Goal: Transaction & Acquisition: Book appointment/travel/reservation

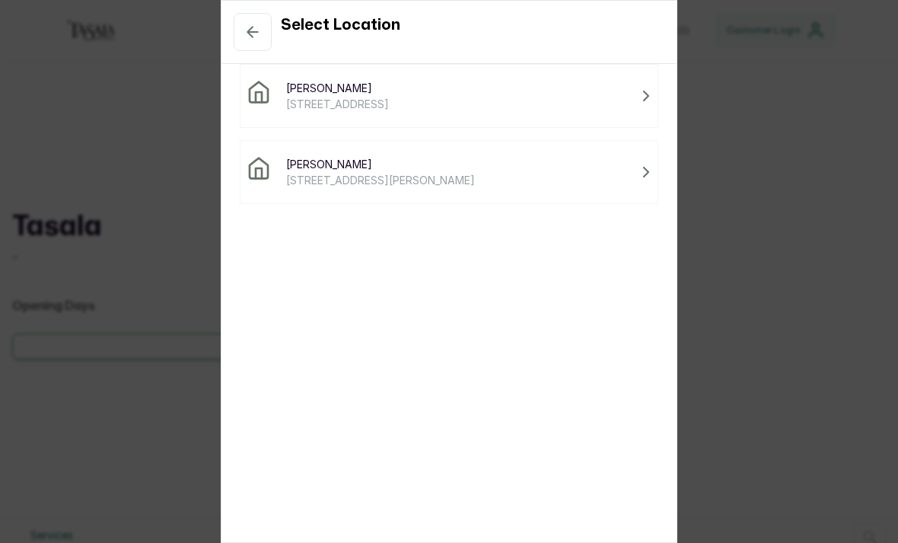
click at [296, 109] on span "[STREET_ADDRESS]" at bounding box center [337, 104] width 103 height 16
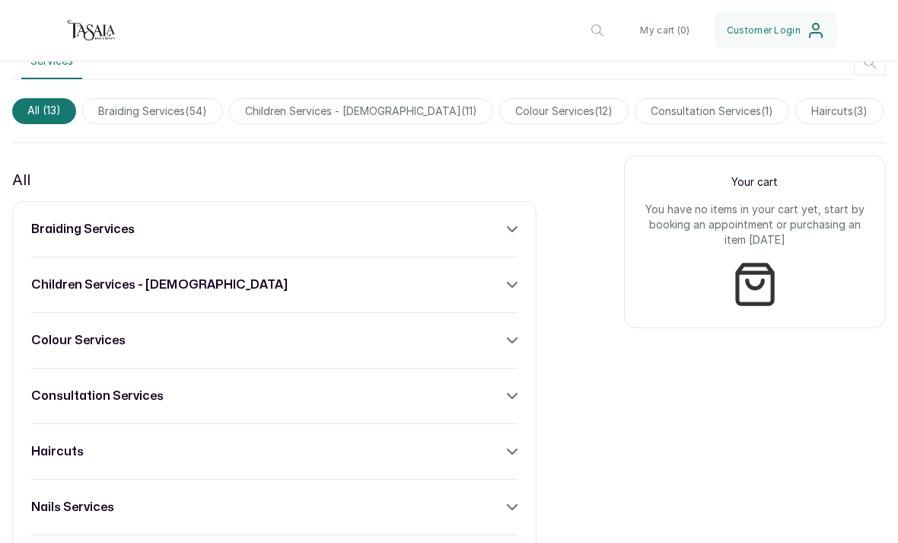
scroll to position [477, 0]
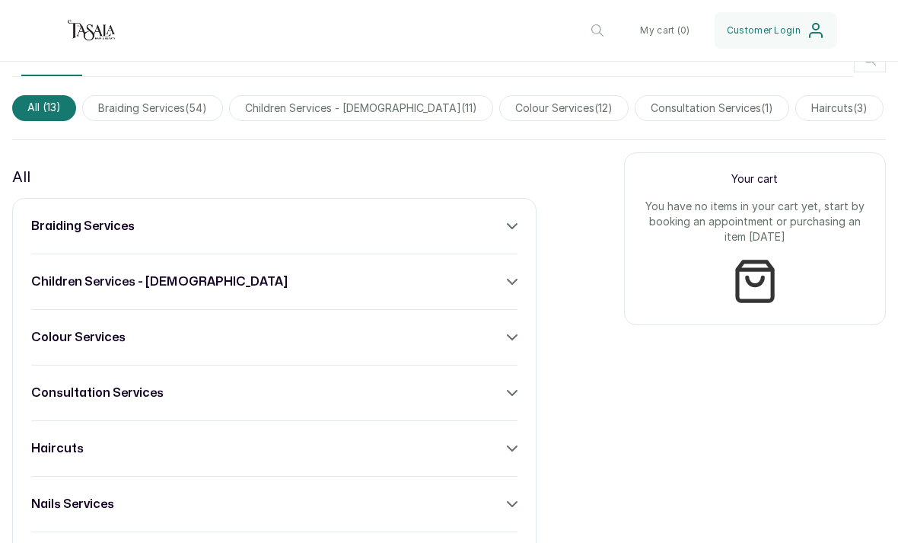
click at [151, 115] on span "braiding services ( 54 )" at bounding box center [152, 108] width 141 height 26
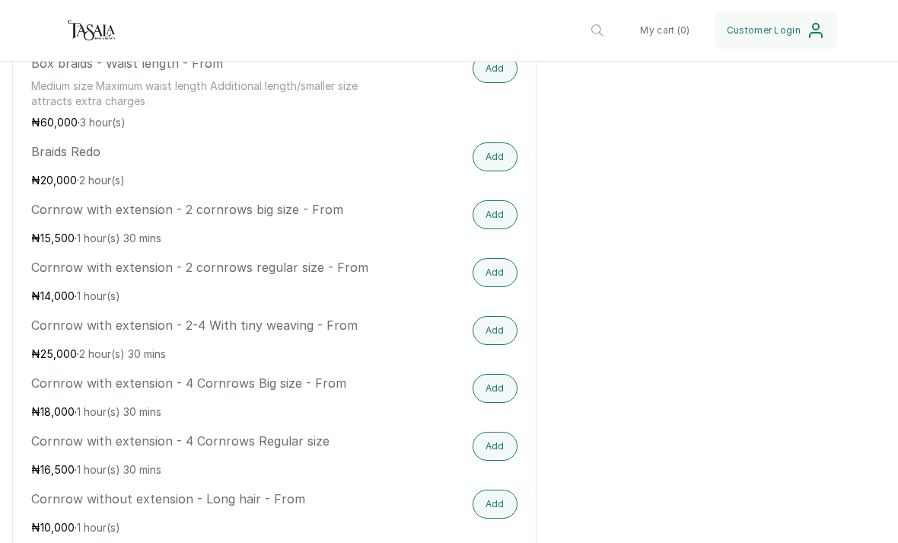
scroll to position [1200, 0]
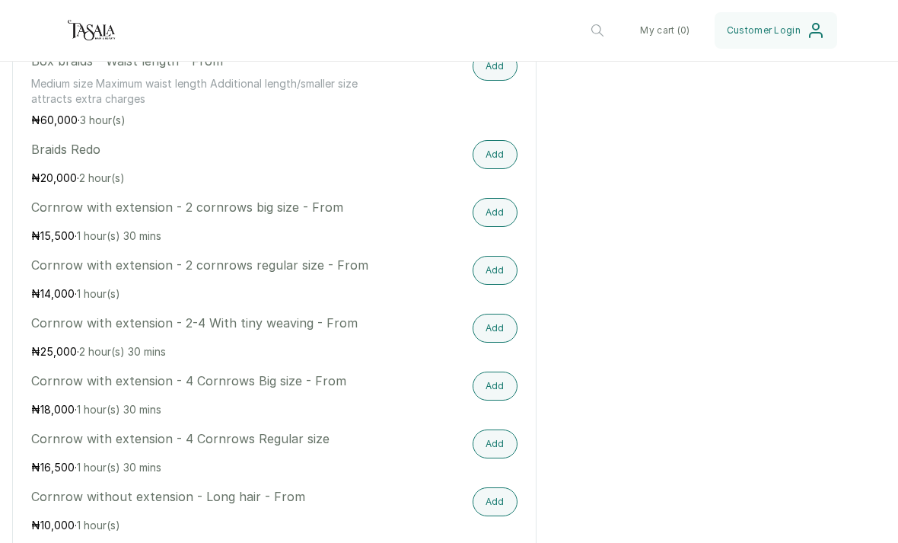
click at [482, 443] on button "Add" at bounding box center [495, 443] width 45 height 29
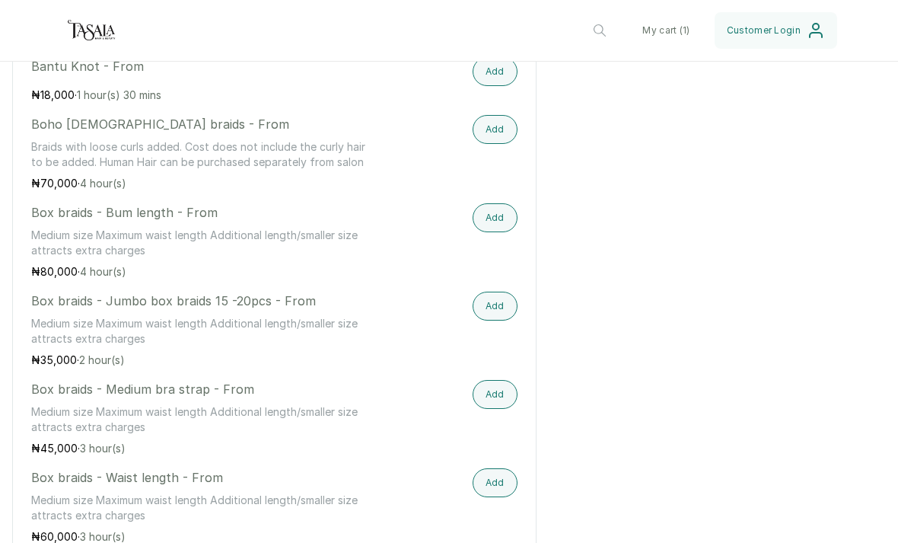
click at [671, 21] on button "My cart ( 1 )" at bounding box center [666, 30] width 72 height 37
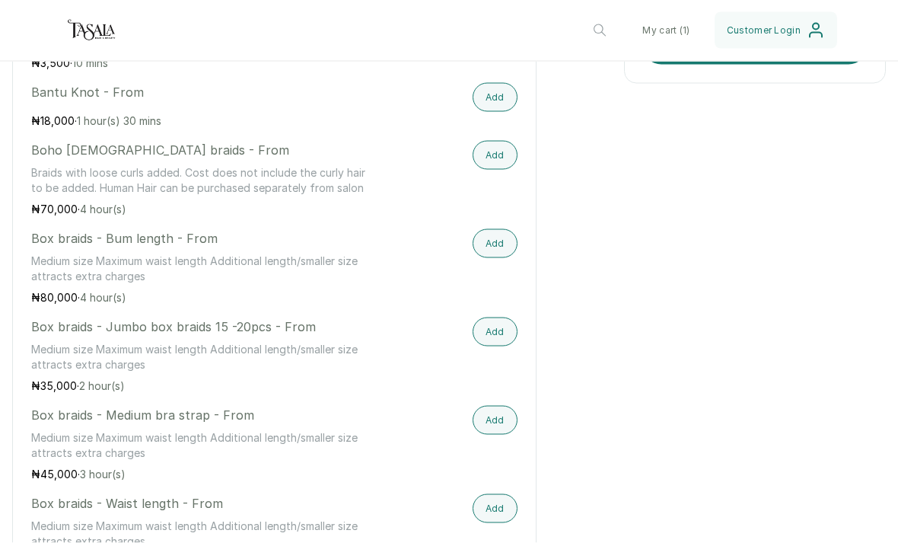
scroll to position [39, 0]
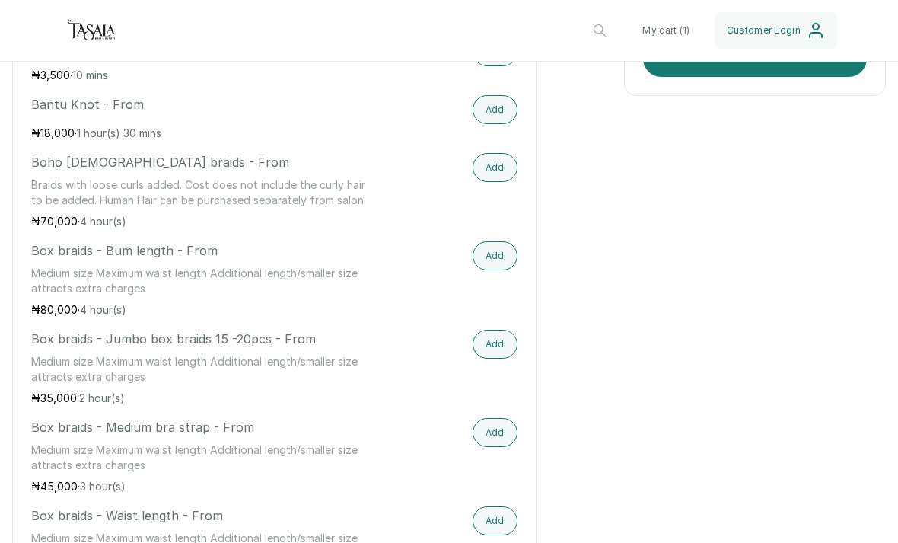
click at [671, 21] on button "My cart ( 1 )" at bounding box center [666, 30] width 72 height 37
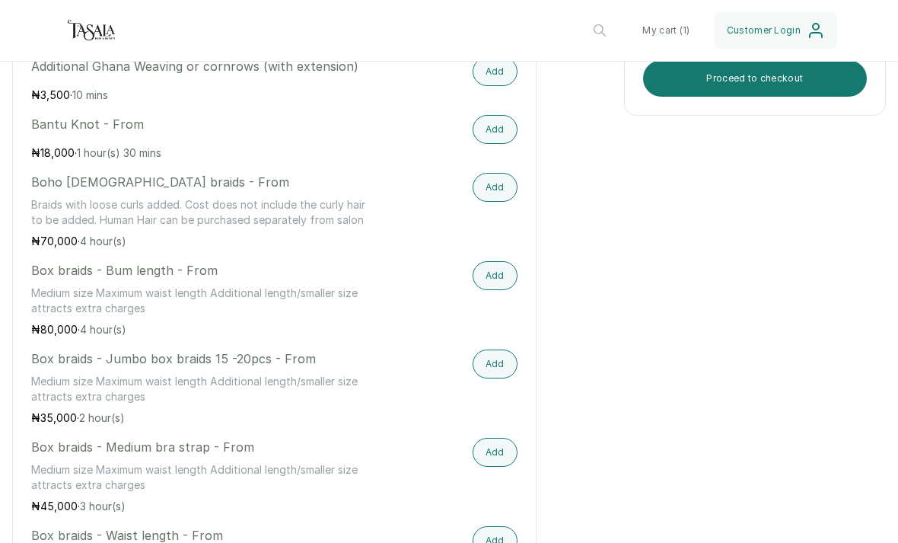
scroll to position [48, 0]
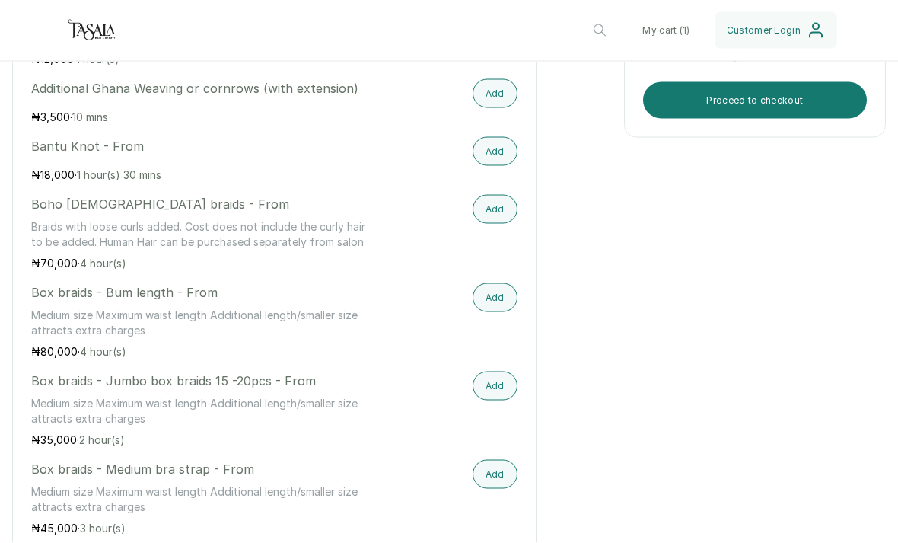
click at [675, 21] on button "My cart ( 1 )" at bounding box center [666, 30] width 72 height 37
click at [679, 42] on button "My cart ( 1 )" at bounding box center [666, 30] width 72 height 37
click at [671, 29] on button "My cart ( 1 )" at bounding box center [666, 30] width 72 height 37
click at [669, 39] on button "My cart ( 1 )" at bounding box center [666, 30] width 72 height 37
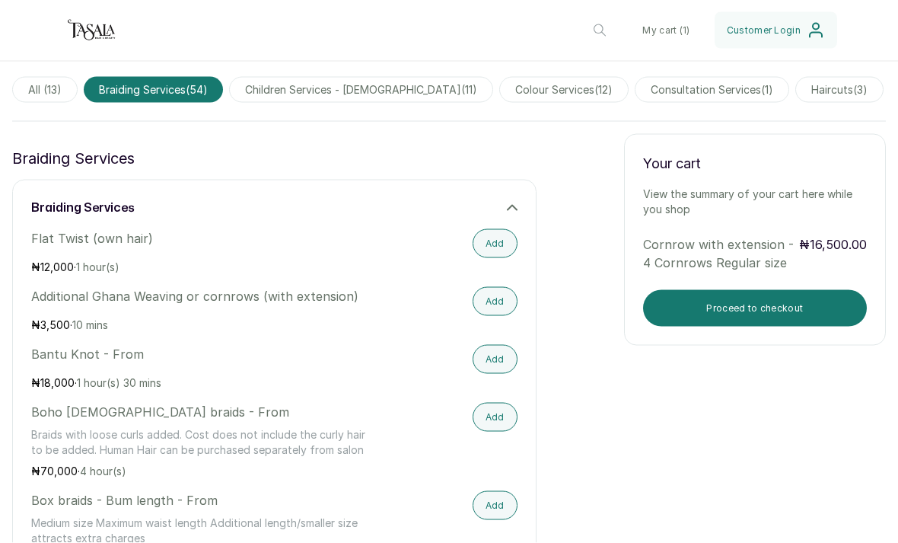
scroll to position [537, 0]
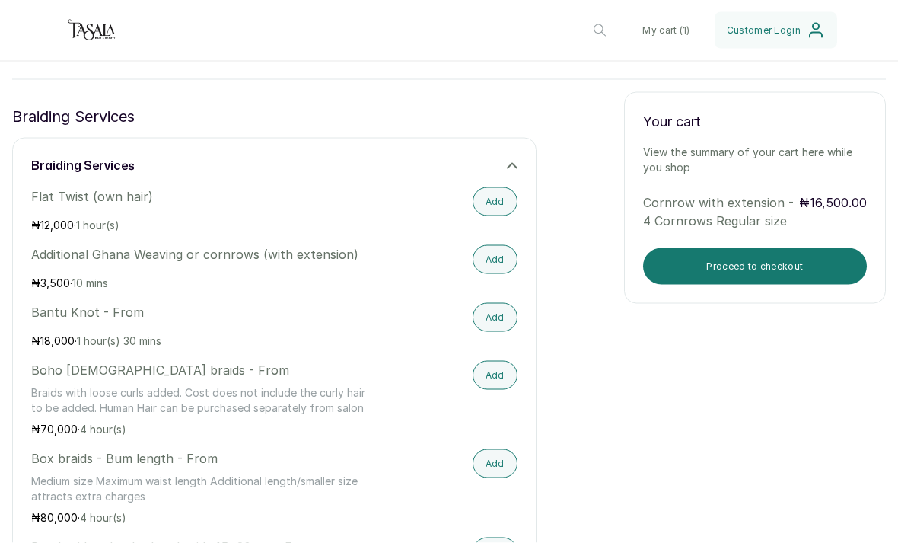
click at [698, 248] on button "Proceed to checkout" at bounding box center [755, 266] width 224 height 37
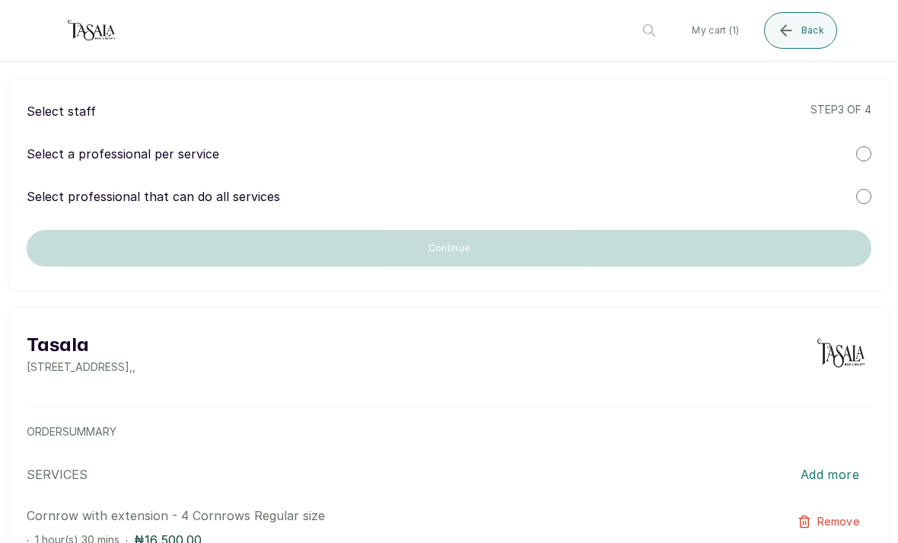
scroll to position [0, 0]
click at [81, 145] on p "Select a professional per service" at bounding box center [123, 154] width 193 height 18
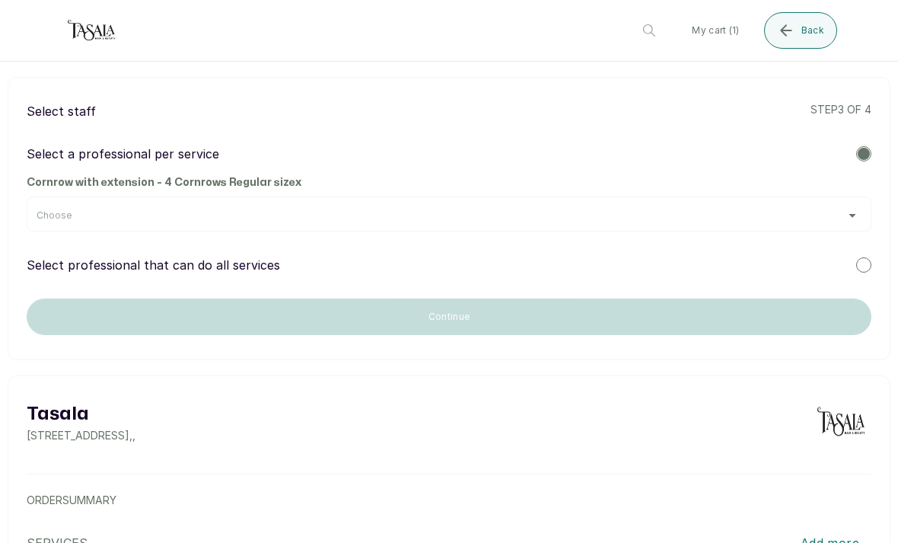
click at [71, 209] on div "Choose" at bounding box center [449, 215] width 825 height 12
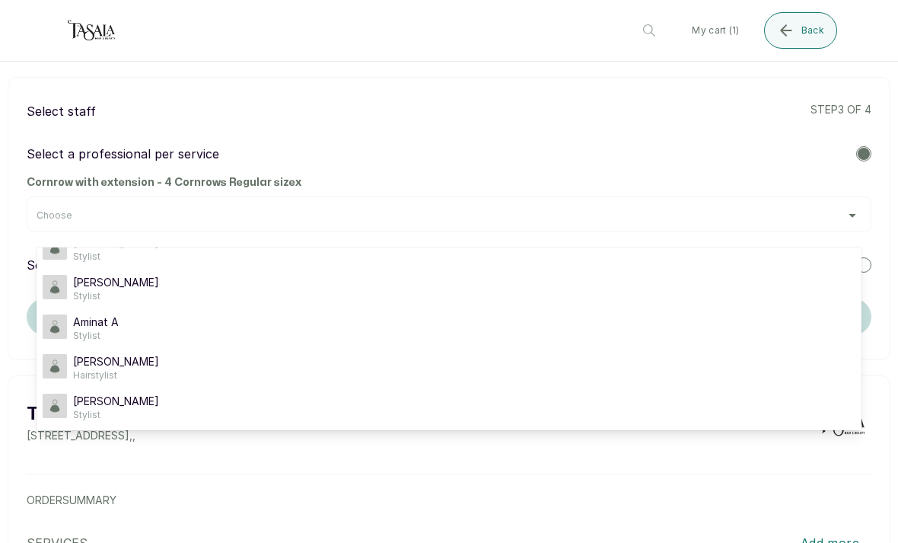
scroll to position [52, 0]
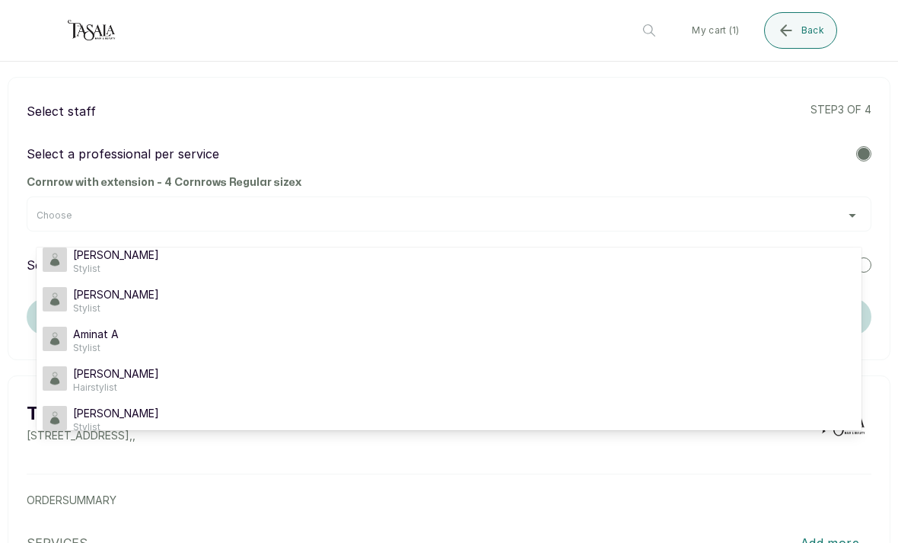
click at [94, 281] on li "Oriyomi O Stylist" at bounding box center [449, 301] width 825 height 40
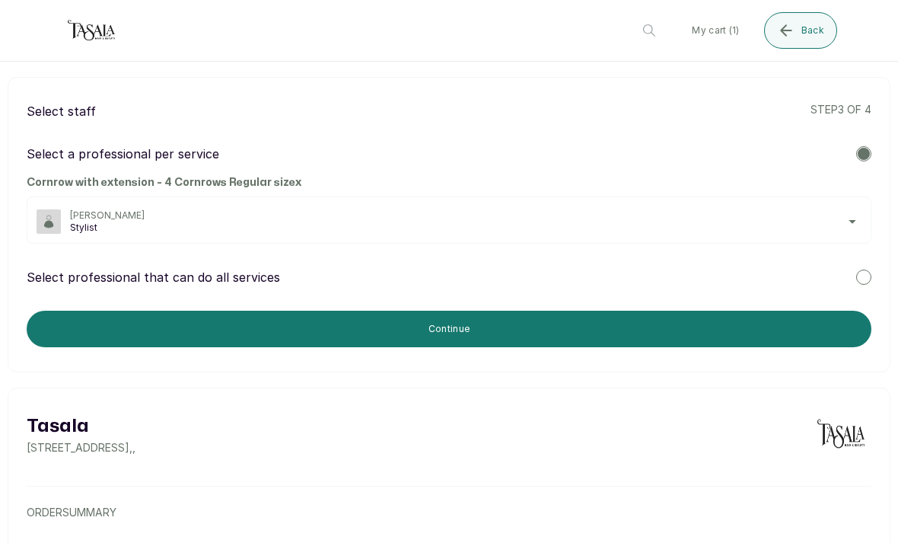
click at [95, 209] on span "[PERSON_NAME]" at bounding box center [466, 215] width 792 height 12
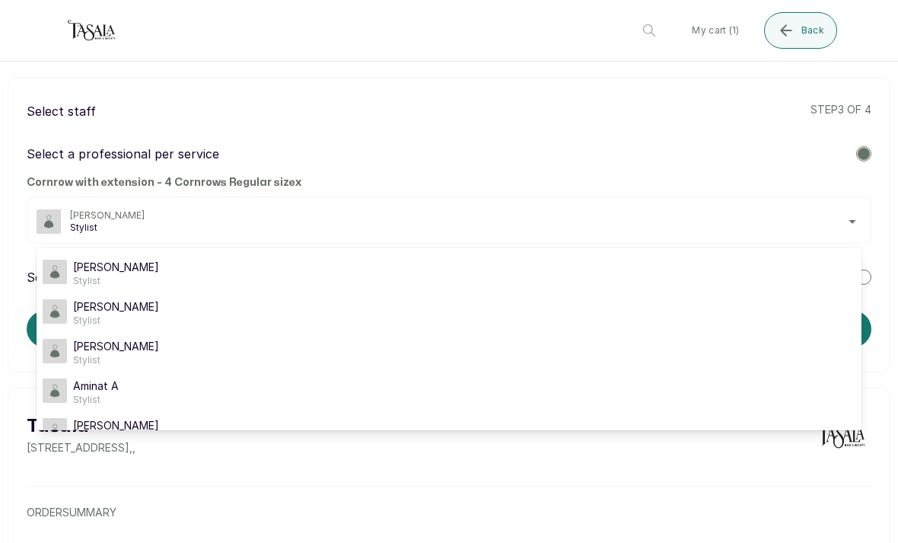
scroll to position [0, 0]
click at [91, 334] on li "Oriyomi O Stylist" at bounding box center [449, 353] width 825 height 40
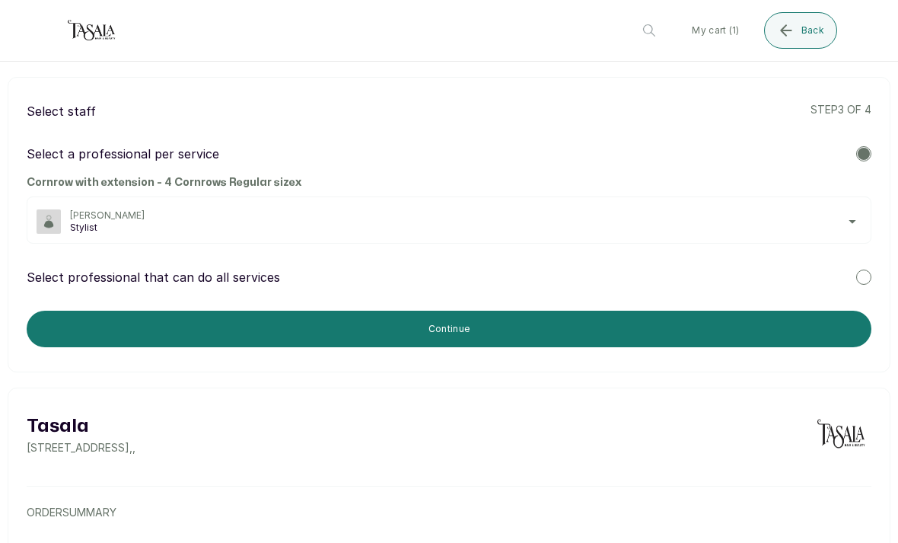
click at [106, 316] on button "Continue" at bounding box center [449, 329] width 845 height 37
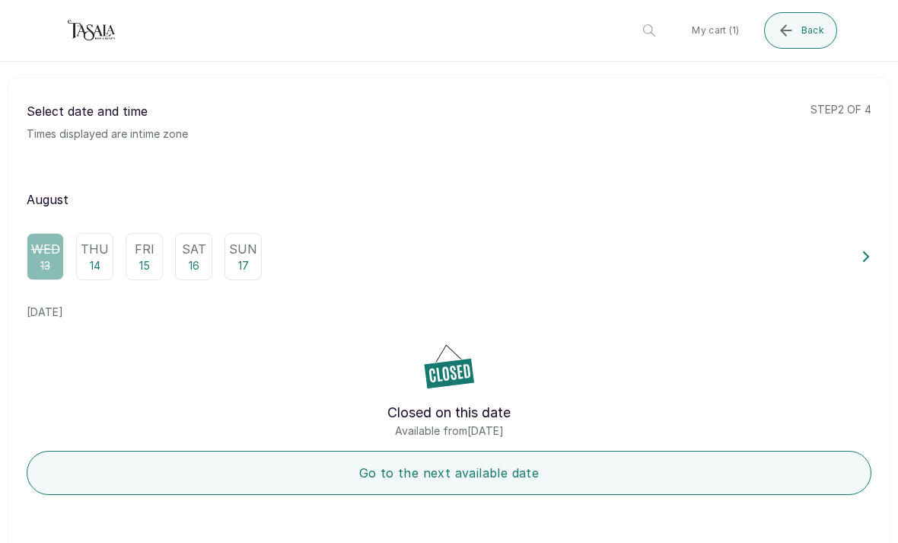
click at [185, 260] on div "Sat 16" at bounding box center [193, 256] width 37 height 47
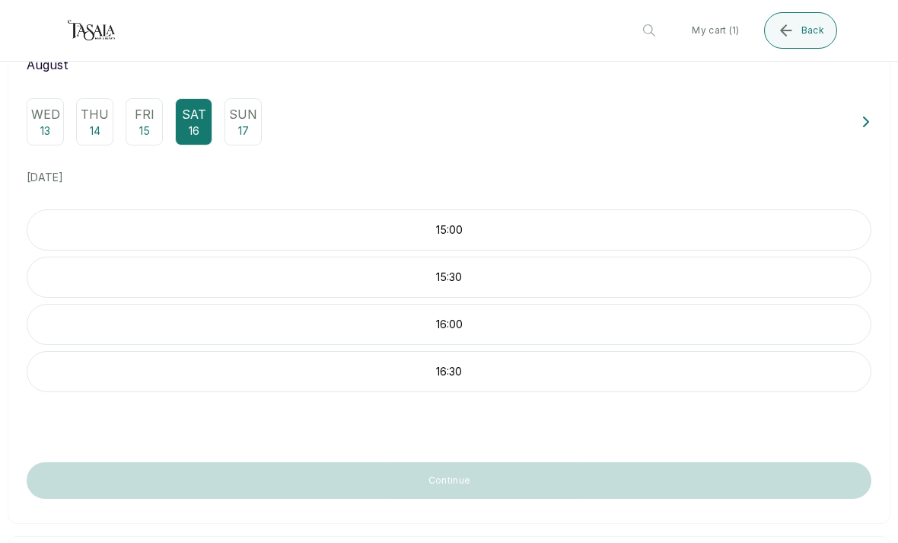
scroll to position [133, 0]
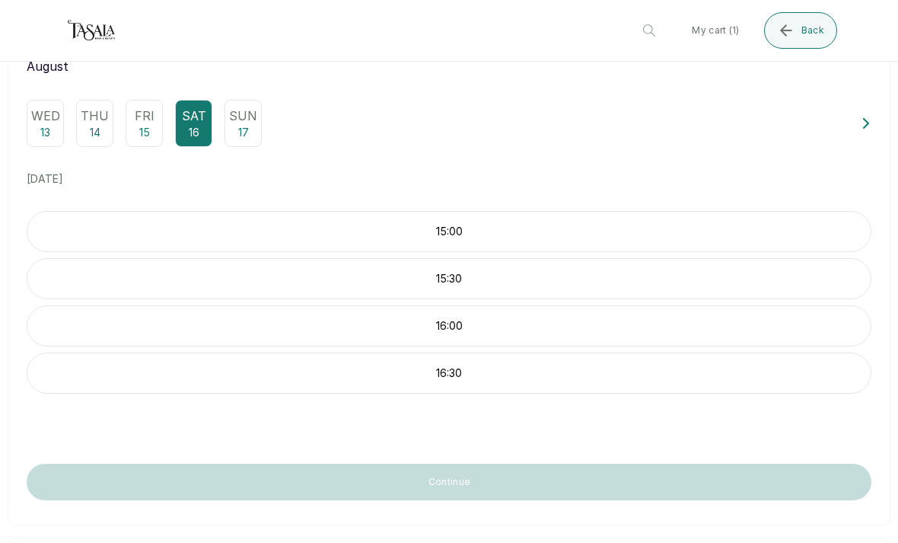
click at [231, 120] on p "Sun" at bounding box center [243, 116] width 28 height 18
click at [156, 225] on p "12:00" at bounding box center [448, 231] width 843 height 15
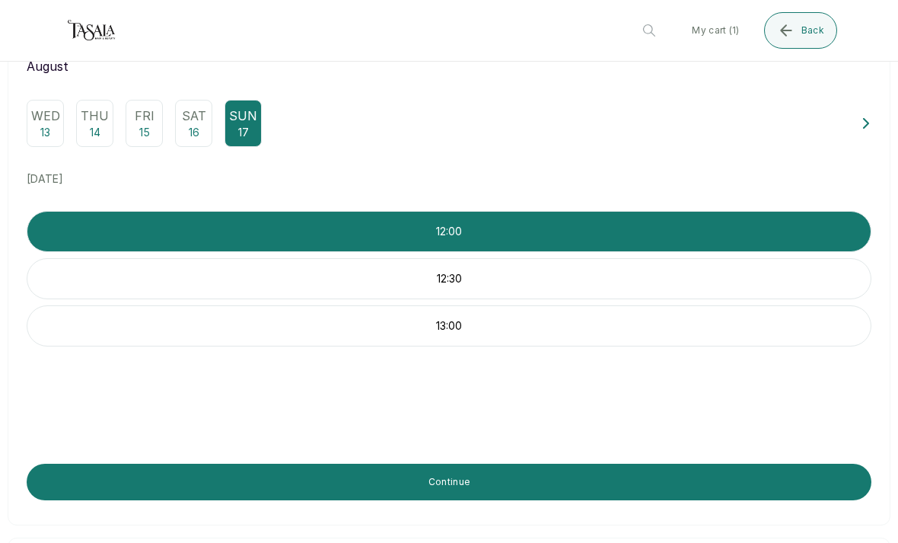
click at [352, 482] on button "Continue" at bounding box center [449, 482] width 845 height 37
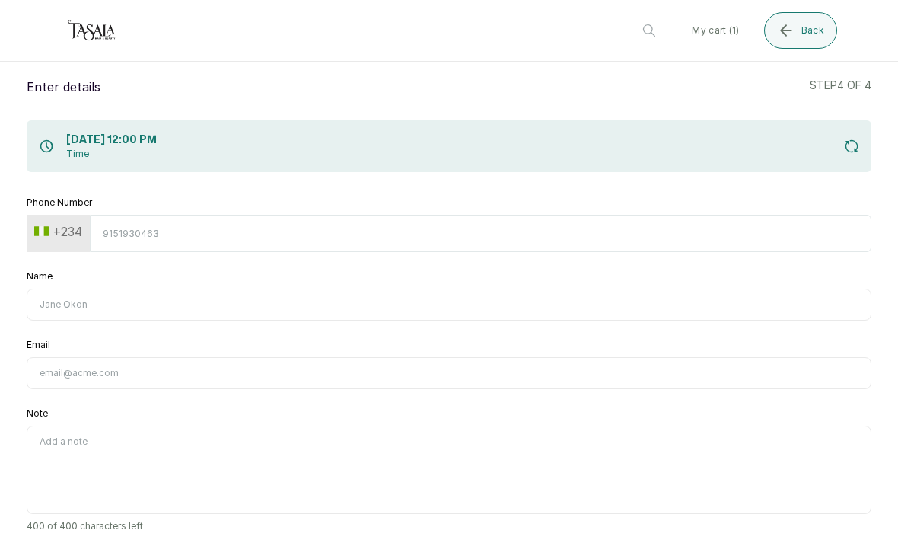
scroll to position [0, 0]
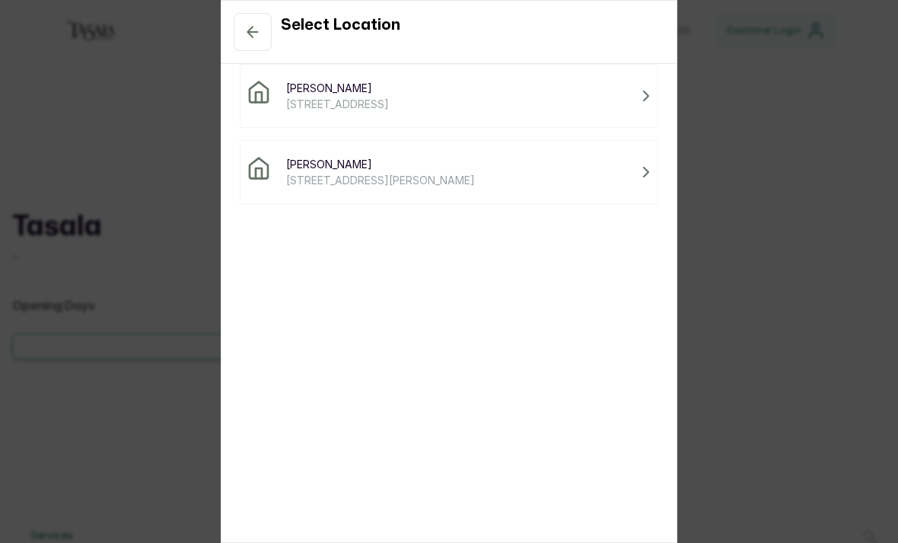
click at [275, 100] on span at bounding box center [262, 95] width 30 height 30
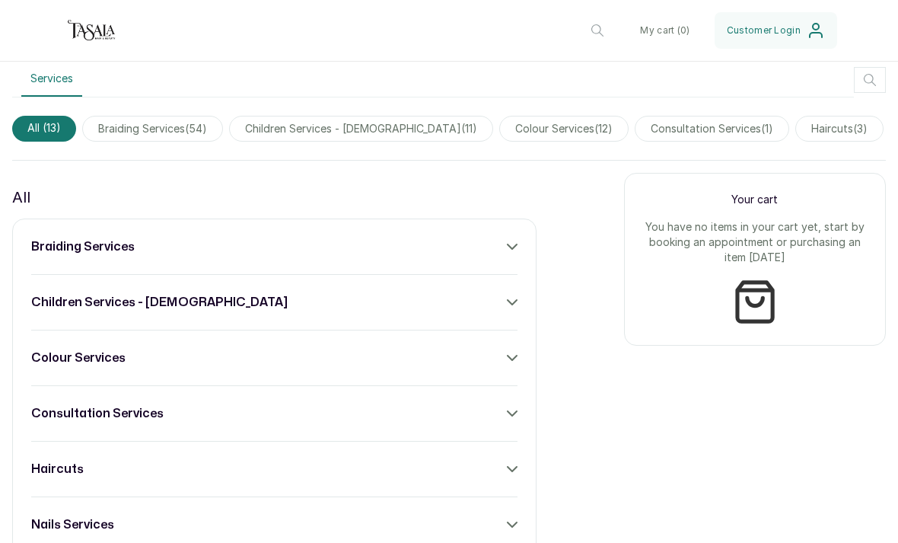
scroll to position [460, 0]
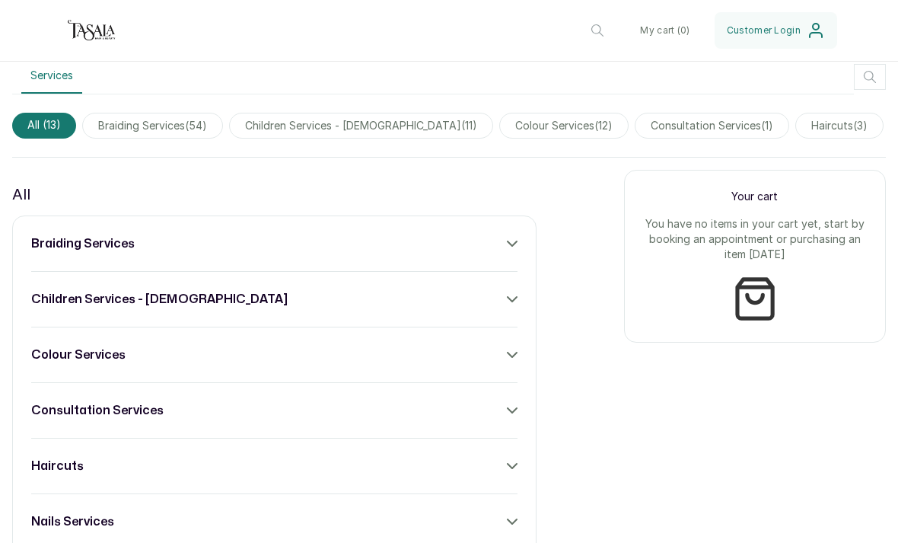
click at [162, 121] on span "braiding services ( 54 )" at bounding box center [152, 126] width 141 height 26
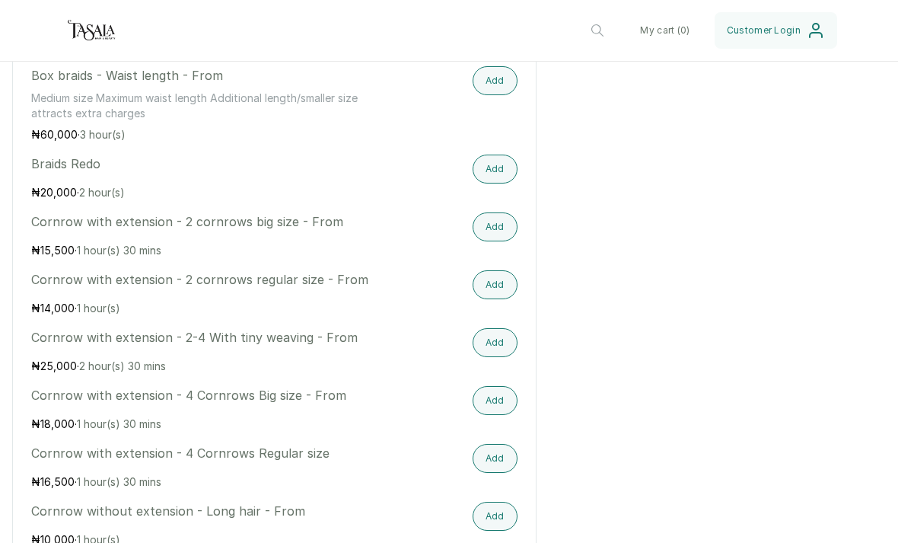
scroll to position [1187, 0]
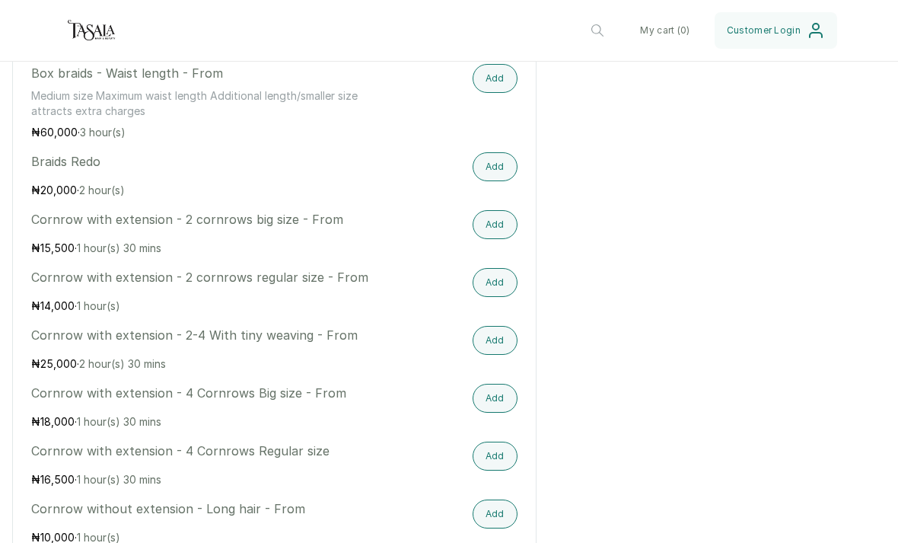
click at [489, 452] on button "Add" at bounding box center [495, 456] width 45 height 29
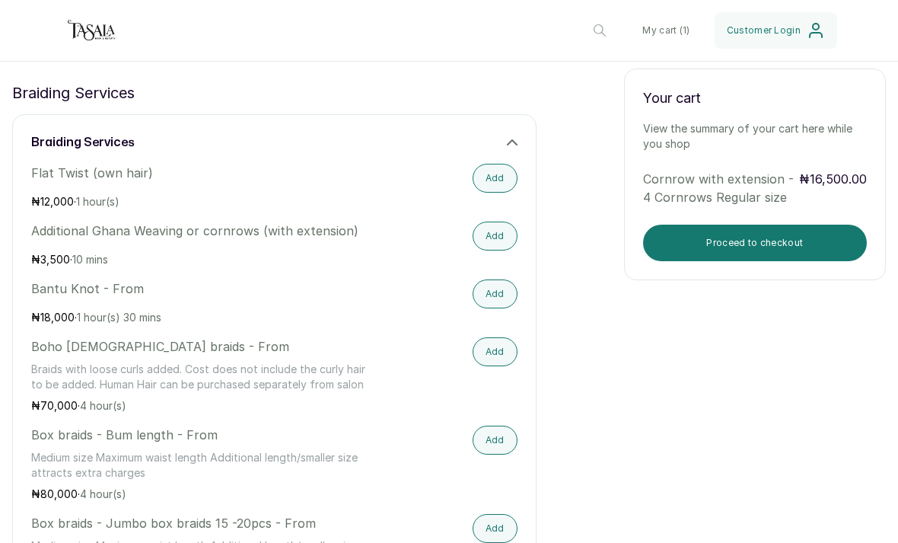
click at [709, 229] on button "Proceed to checkout" at bounding box center [755, 243] width 224 height 37
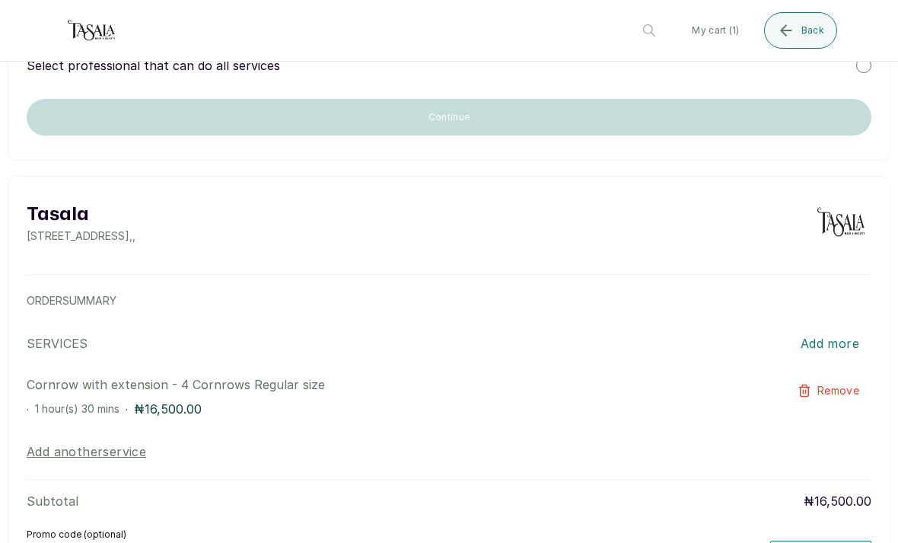
scroll to position [0, 0]
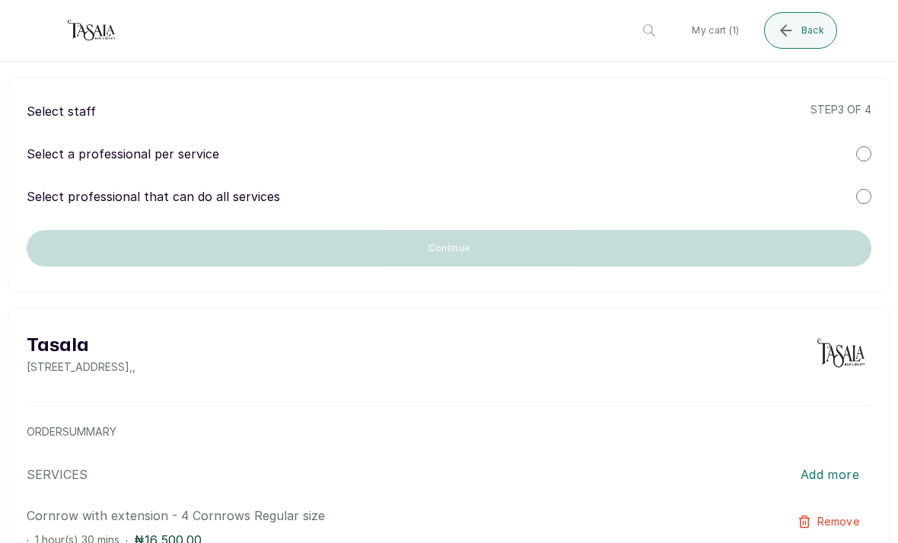
click at [113, 156] on p "Select a professional per service" at bounding box center [123, 154] width 193 height 18
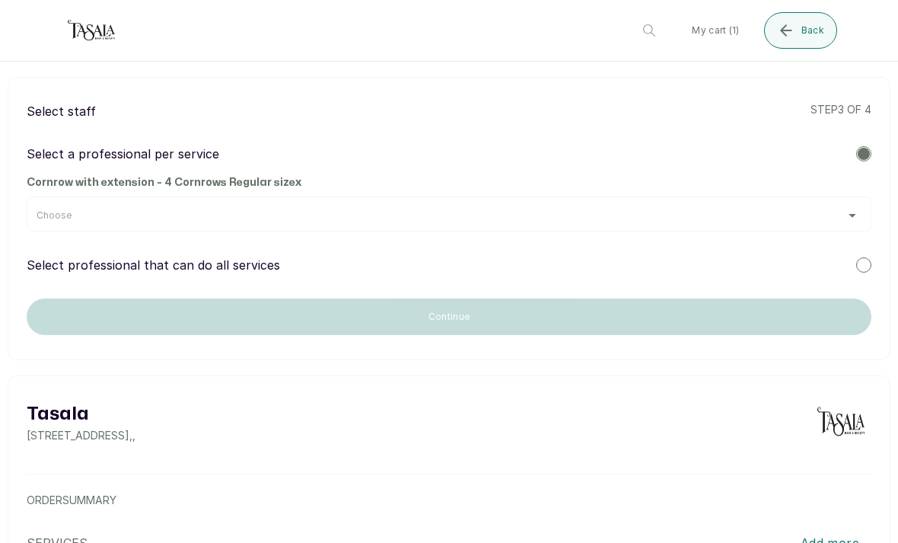
click at [121, 220] on div "Choose" at bounding box center [449, 215] width 825 height 12
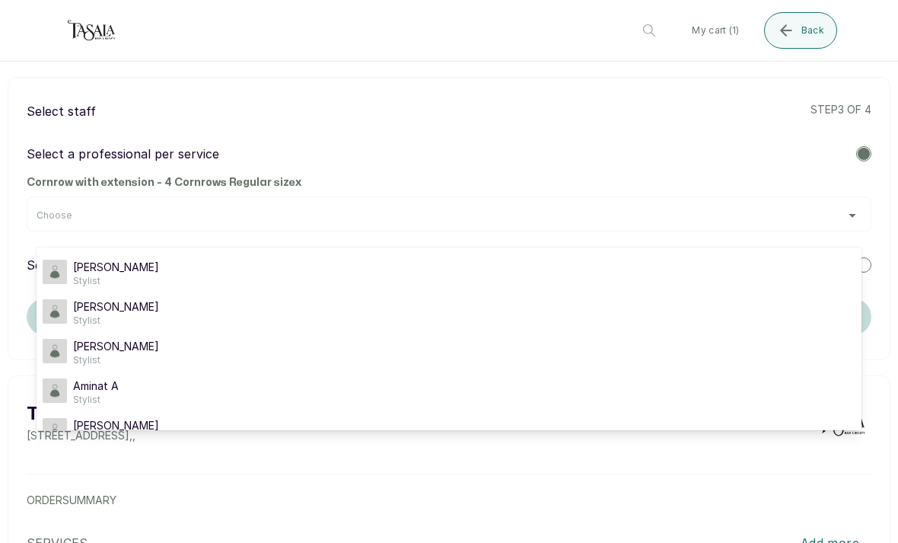
click at [96, 342] on span "[PERSON_NAME]" at bounding box center [116, 346] width 86 height 15
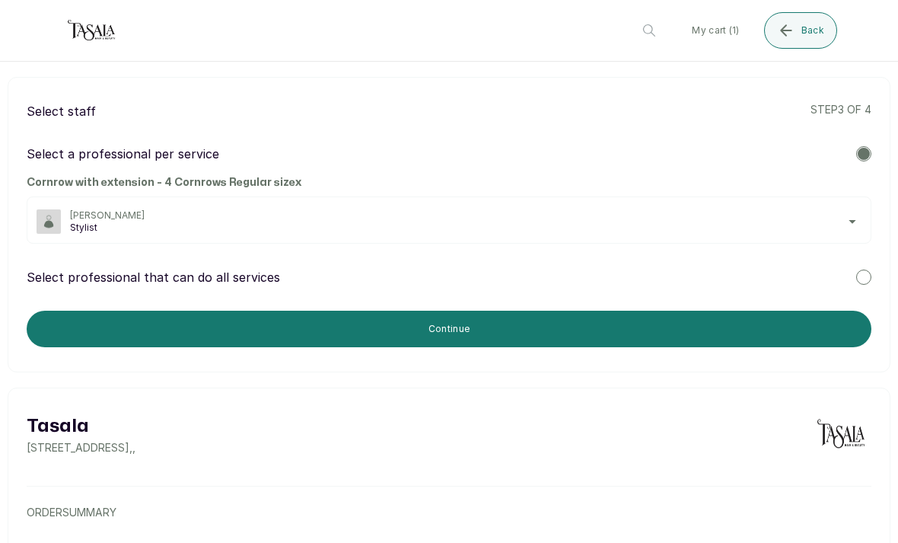
click at [347, 343] on button "Continue" at bounding box center [449, 329] width 845 height 37
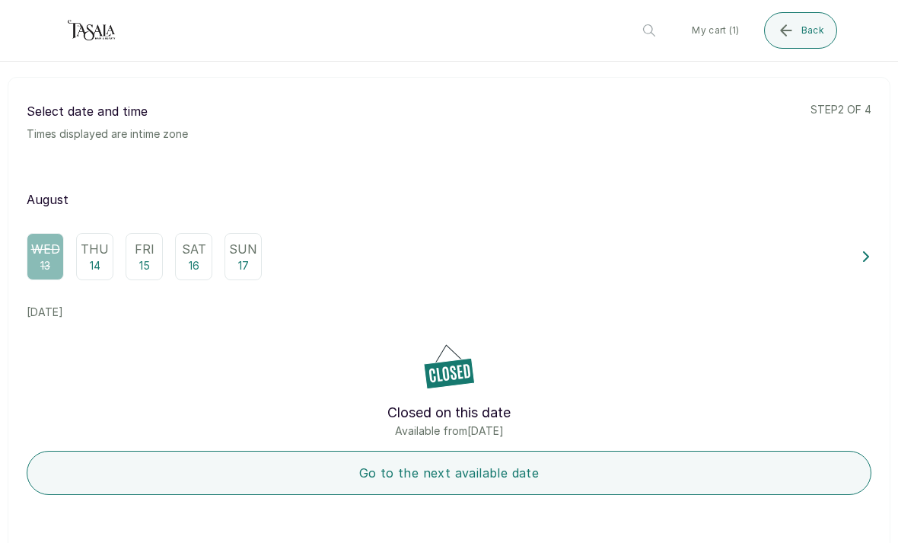
click at [250, 264] on div "Sun 17" at bounding box center [243, 256] width 37 height 47
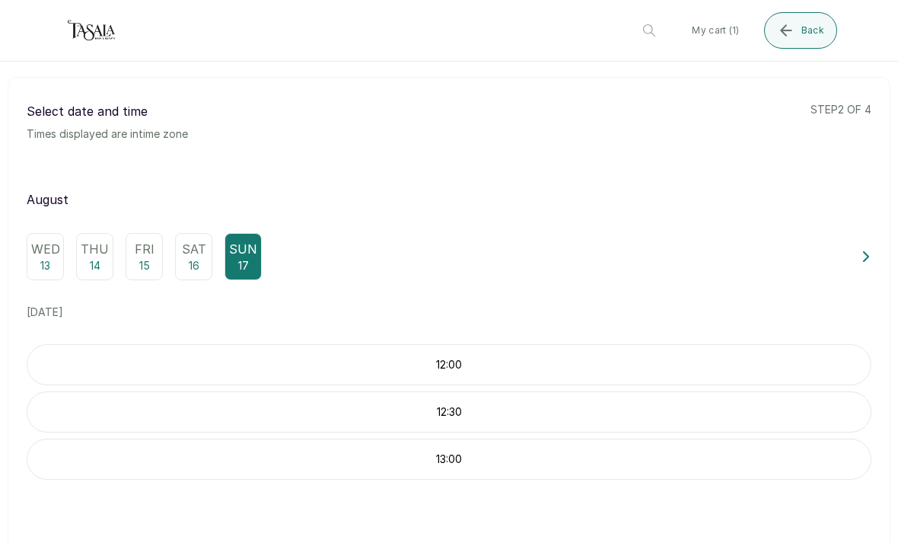
click at [296, 364] on p "12:00" at bounding box center [448, 364] width 843 height 15
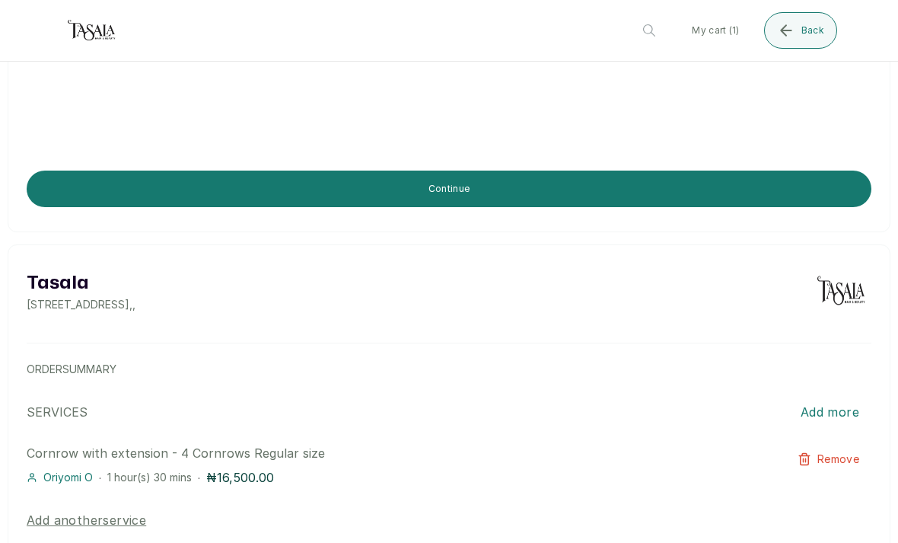
click at [198, 177] on button "Continue" at bounding box center [449, 189] width 845 height 37
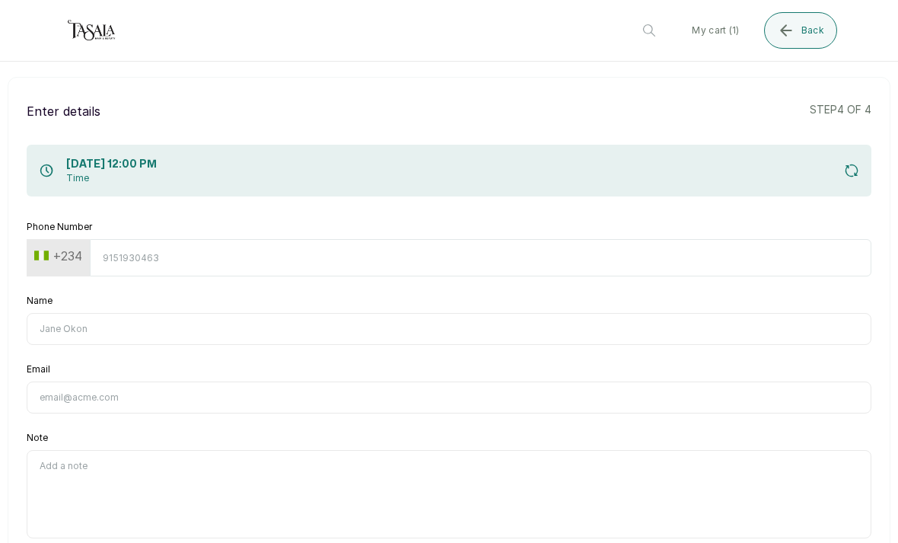
click at [168, 234] on div "Phone Number +234" at bounding box center [449, 249] width 845 height 56
click at [155, 244] on input "Phone Number" at bounding box center [481, 257] width 782 height 37
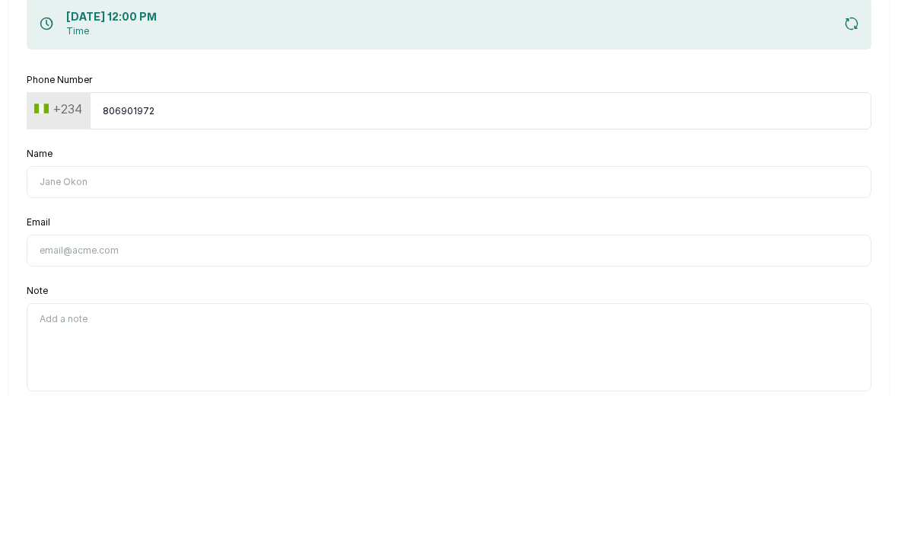
type input "8069019728"
type input "[PERSON_NAME]"
type input "[EMAIL_ADDRESS][DOMAIN_NAME]"
type input "8069019728"
click at [88, 313] on input "[PERSON_NAME]" at bounding box center [449, 329] width 845 height 32
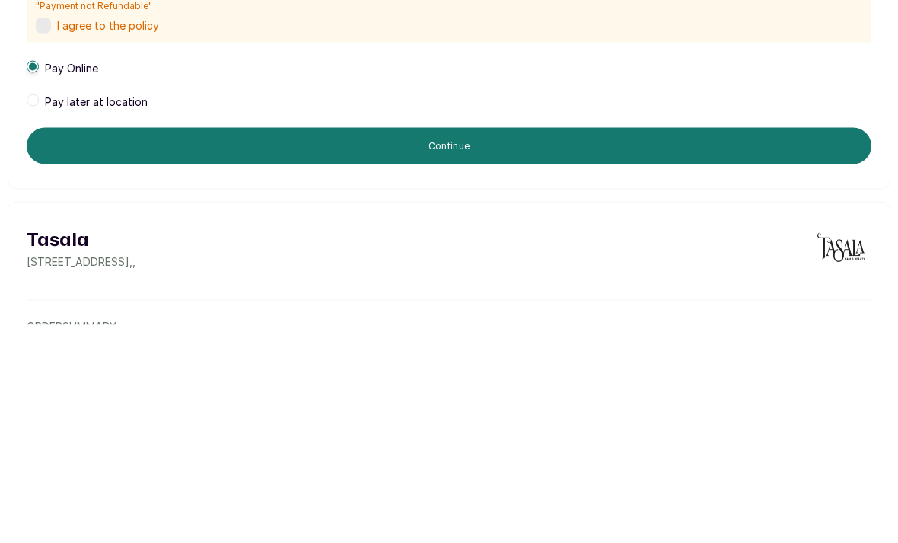
scroll to position [385, 0]
click at [30, 312] on span at bounding box center [33, 318] width 12 height 12
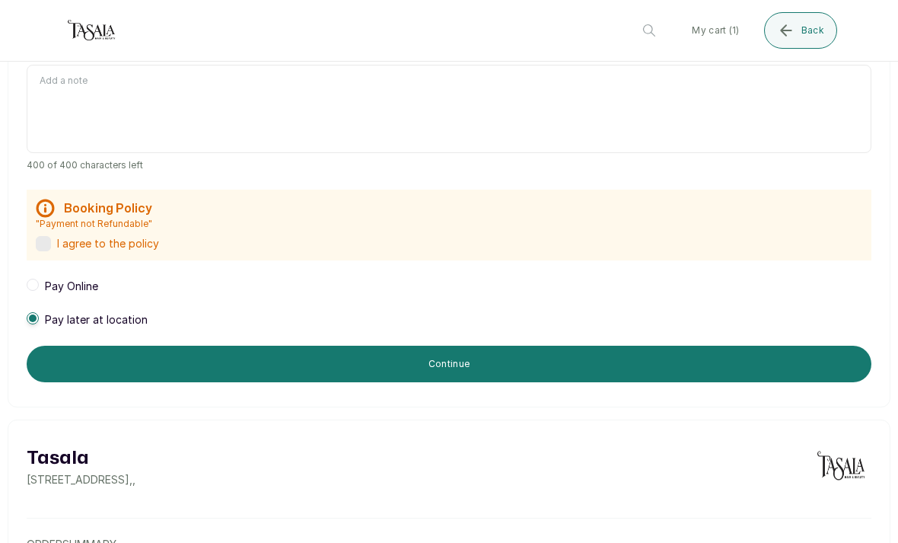
click at [43, 236] on label at bounding box center [43, 243] width 15 height 15
click at [104, 346] on button "Continue" at bounding box center [449, 364] width 845 height 37
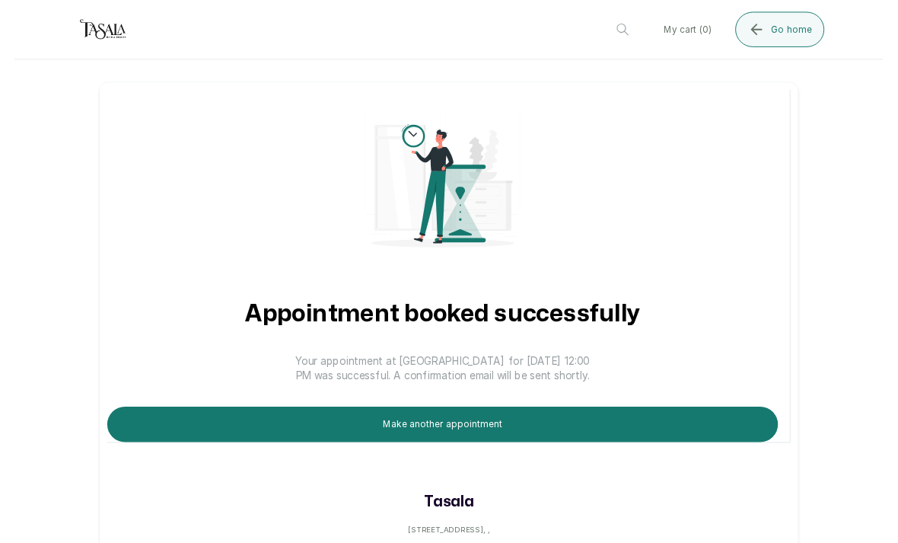
scroll to position [27, 0]
